Goal: Communication & Community: Ask a question

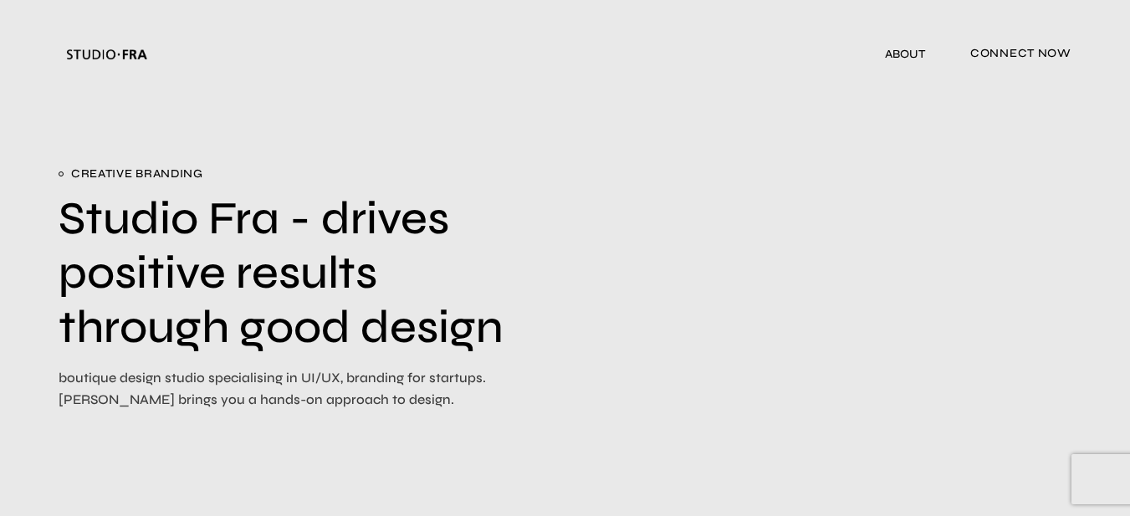
click at [1007, 47] on span "connect now" at bounding box center [1021, 55] width 101 height 28
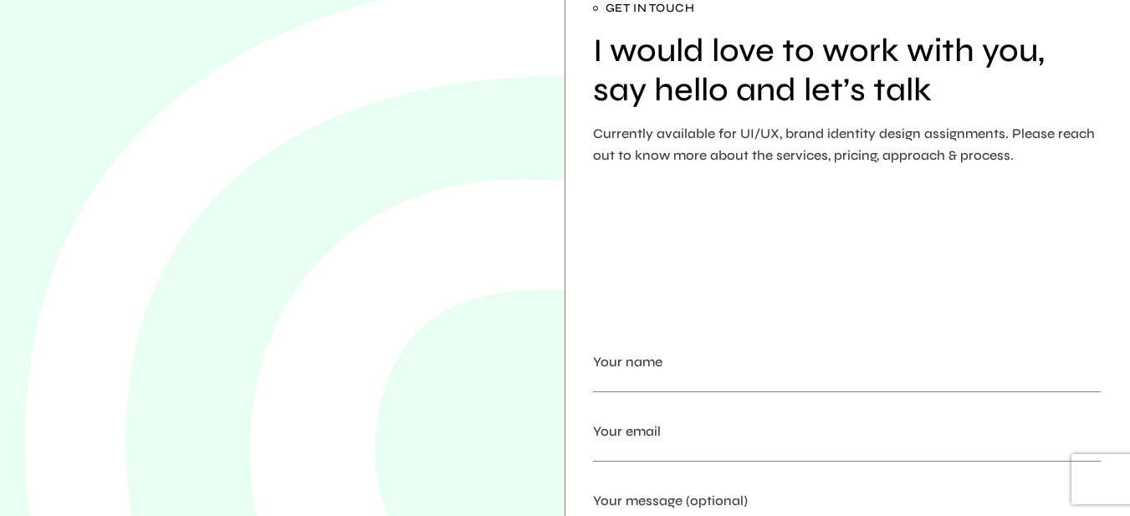
scroll to position [167, 0]
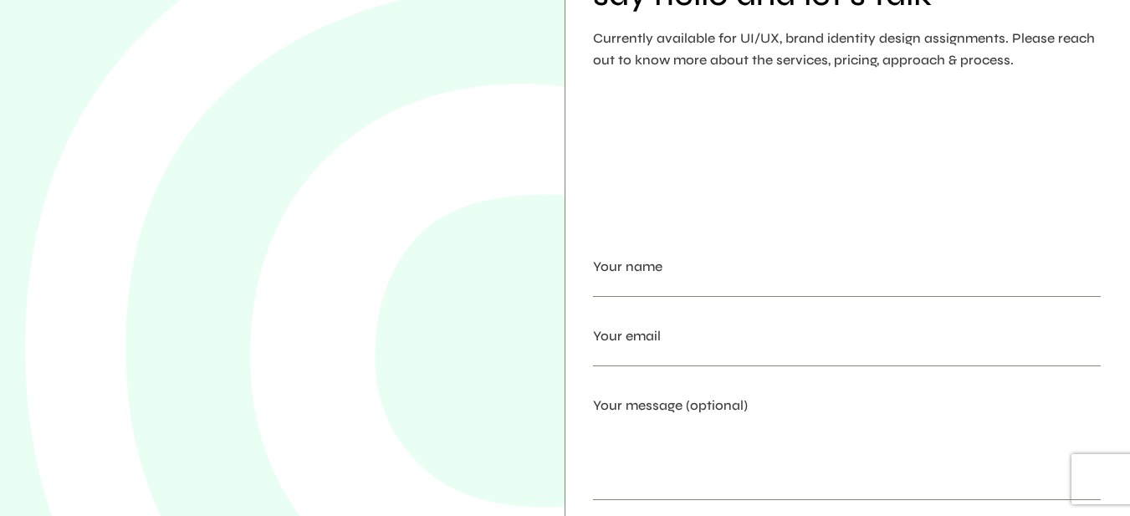
click at [690, 257] on label "Your name" at bounding box center [847, 286] width 509 height 61
click at [690, 278] on input "Your name" at bounding box center [847, 287] width 509 height 19
click at [697, 274] on label "Your name" at bounding box center [847, 286] width 509 height 61
click at [697, 278] on input "Your name" at bounding box center [847, 287] width 509 height 19
click at [700, 284] on input "Your name" at bounding box center [847, 287] width 509 height 19
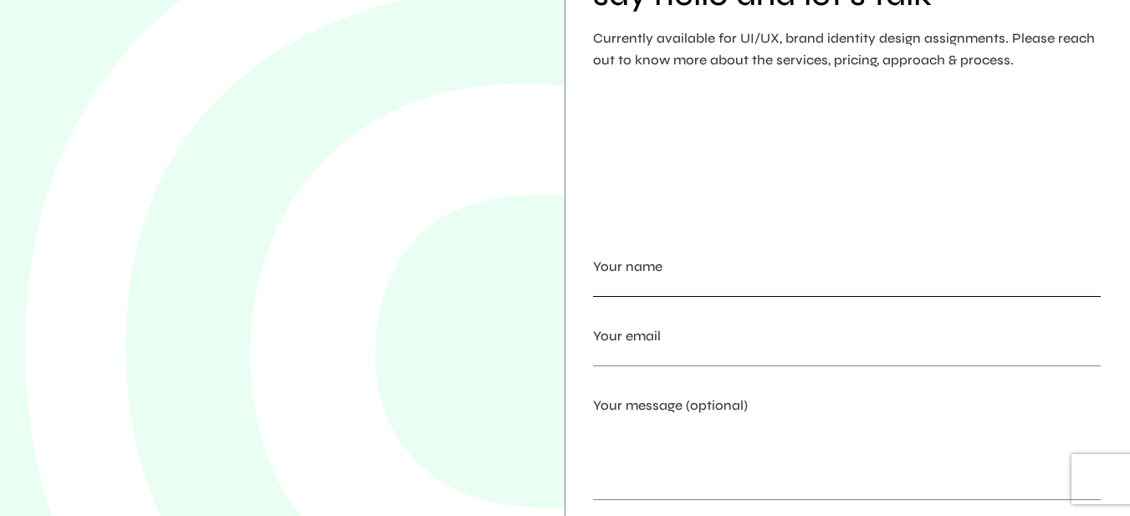
type input "Nebojsa Sekulic"
click at [706, 362] on input "Your email" at bounding box center [847, 356] width 509 height 19
type input "office@animatelogo.com"
paste textarea "Hello, I am Nebojsa from Animatic, a creative agency with 10+ years of experien…"
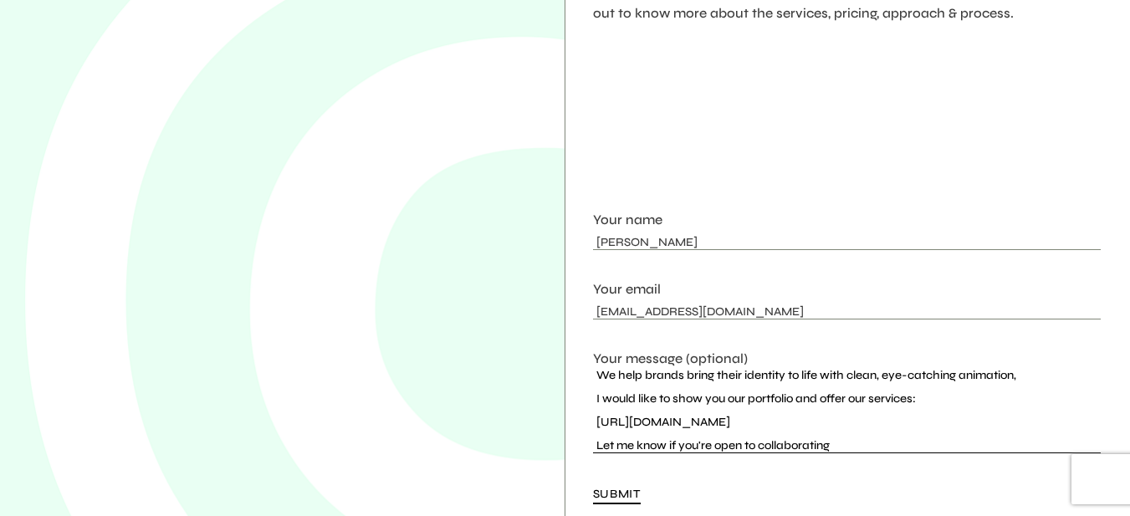
scroll to position [335, 0]
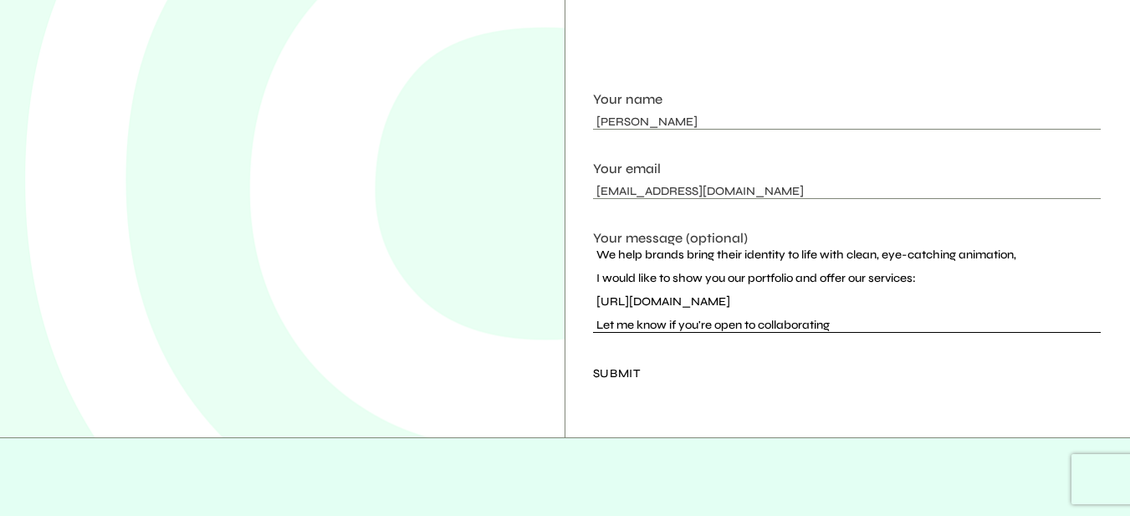
type textarea "Hello, I am Nebojsa from Animatic, a creative agency with 10+ years of experien…"
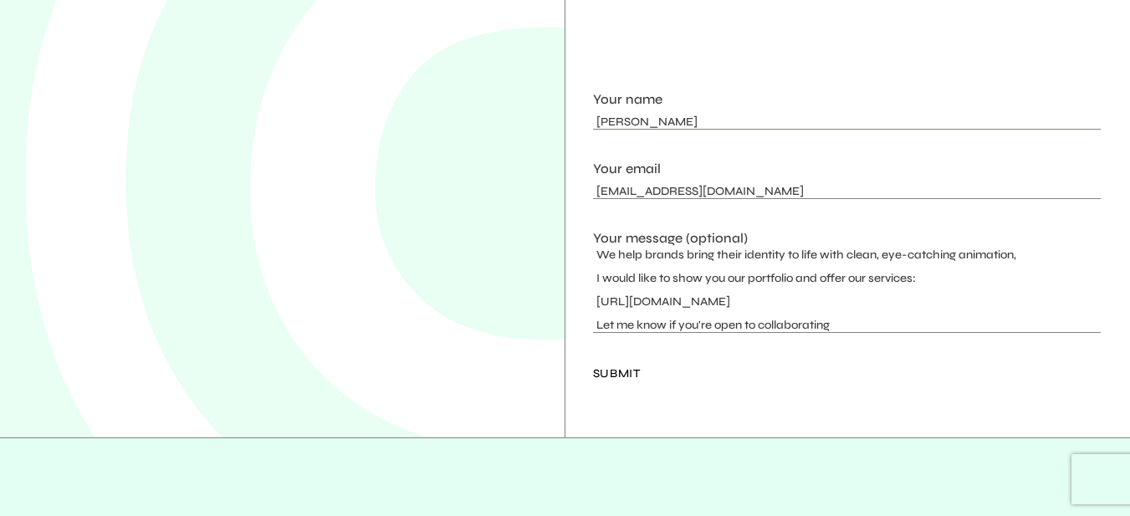
click at [627, 370] on span "Submit" at bounding box center [617, 375] width 48 height 28
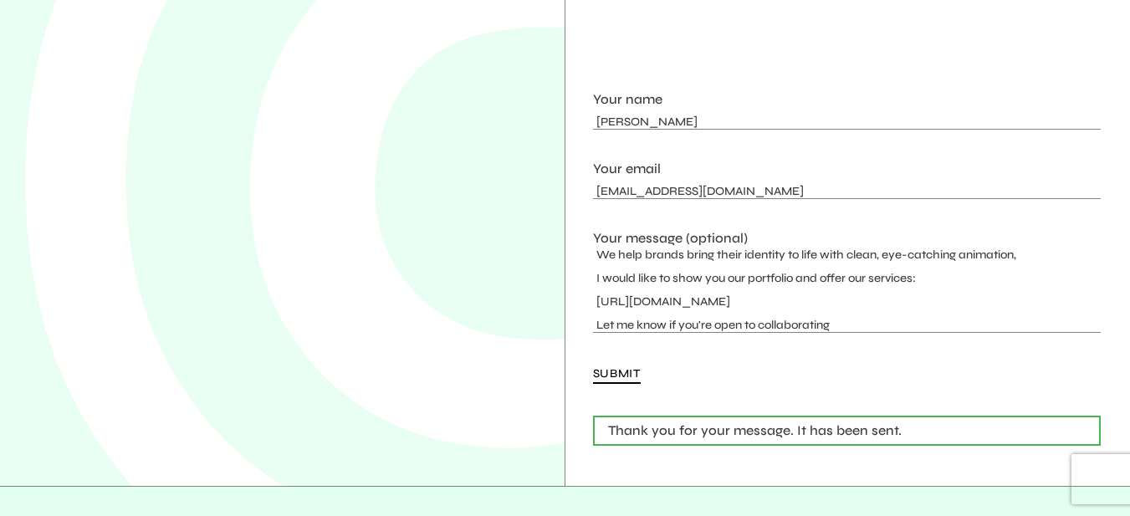
scroll to position [0, 0]
